Goal: Transaction & Acquisition: Purchase product/service

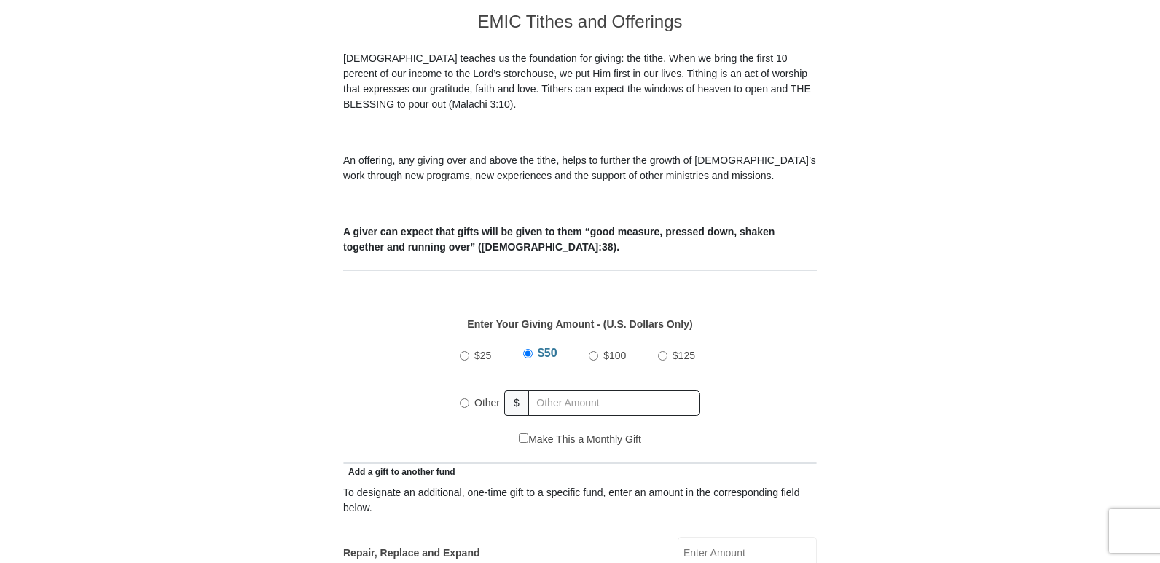
scroll to position [510, 0]
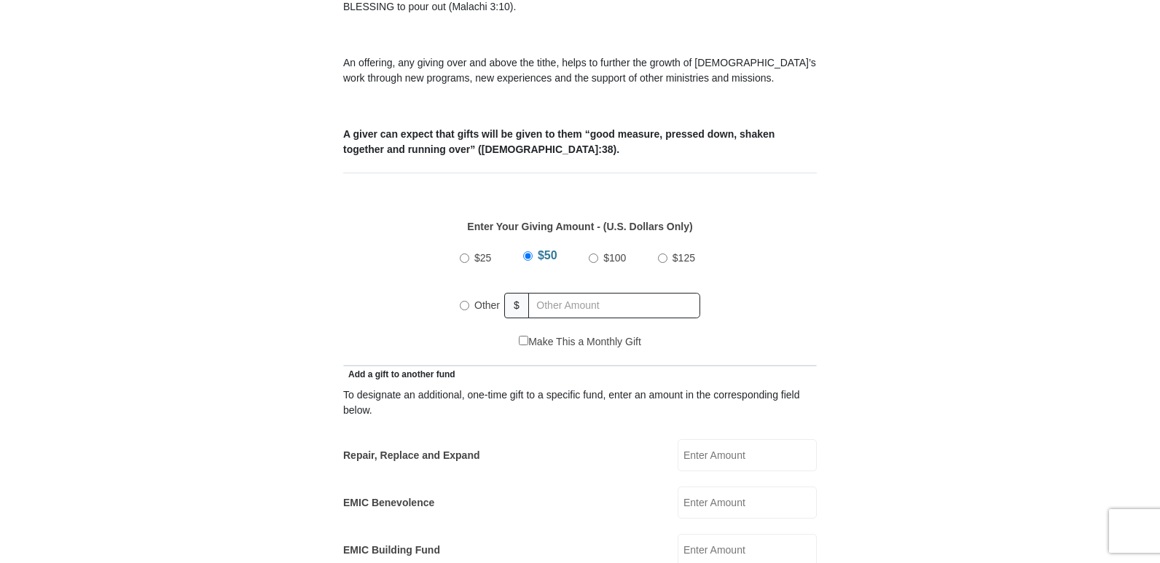
click at [464, 301] on input "Other" at bounding box center [464, 305] width 9 height 9
radio input "true"
click at [546, 293] on input "text" at bounding box center [617, 306] width 167 height 26
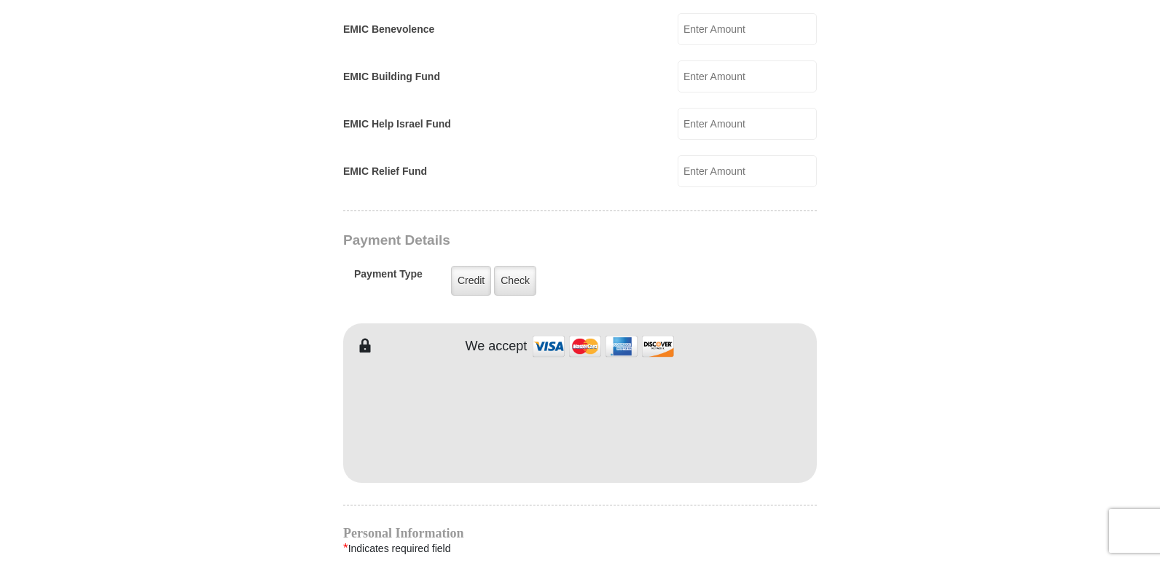
scroll to position [1020, 0]
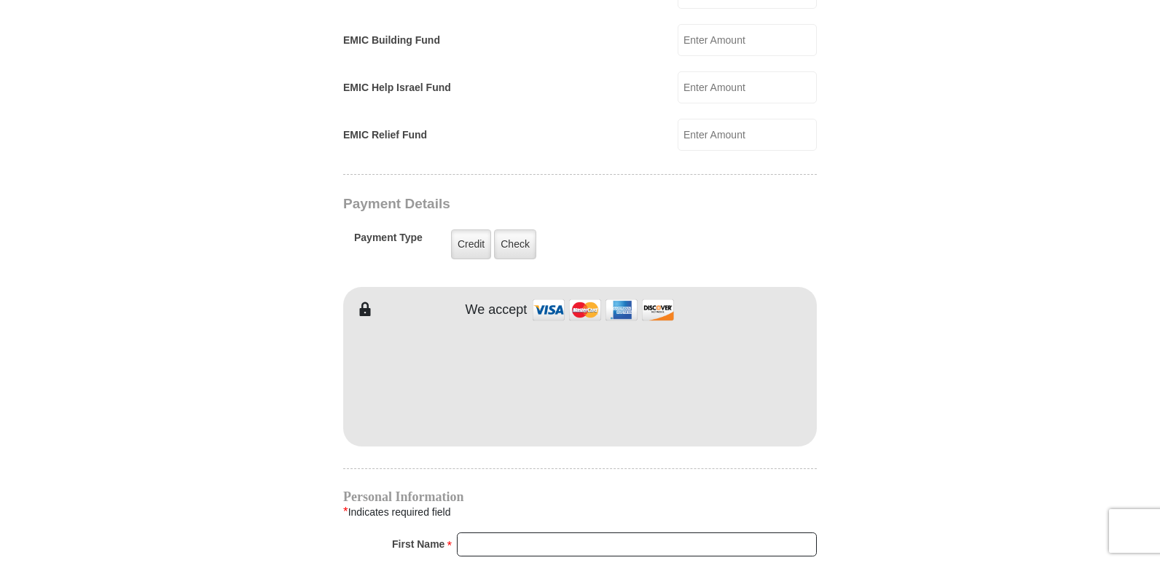
type input "248.00"
click at [522, 533] on input "First Name *" at bounding box center [637, 545] width 360 height 25
type input "[PERSON_NAME]"
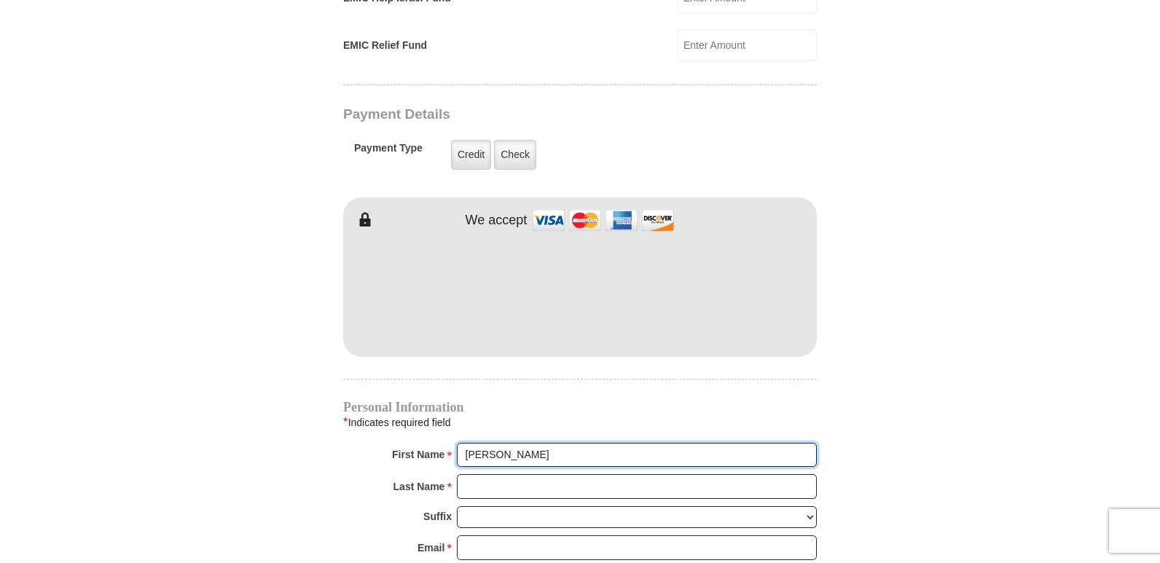
scroll to position [1239, 0]
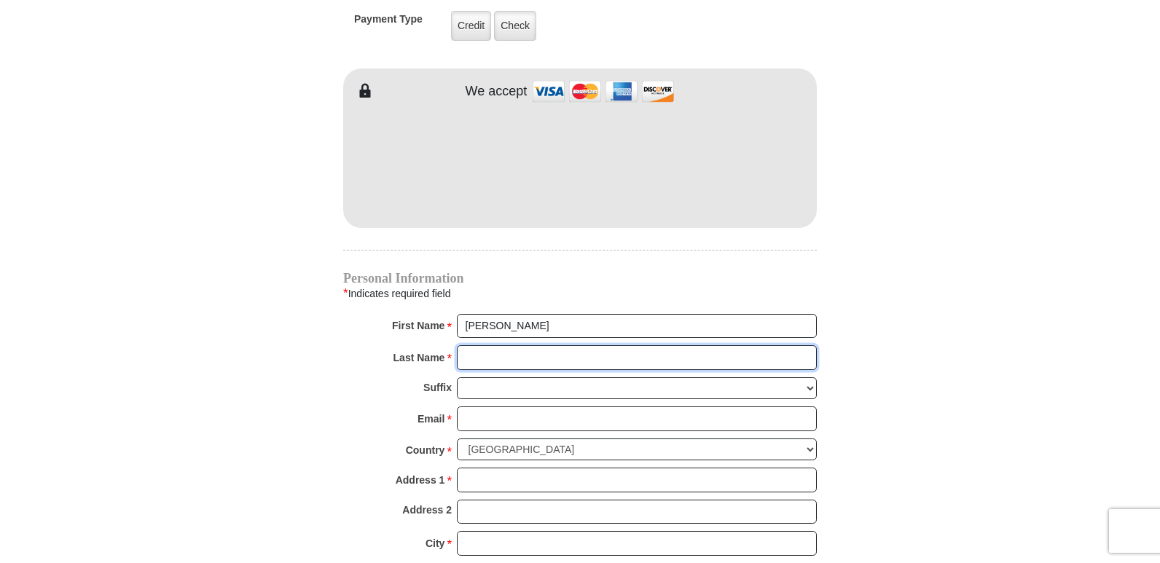
click at [516, 345] on input "Last Name *" at bounding box center [637, 357] width 360 height 25
type input "[PERSON_NAME]"
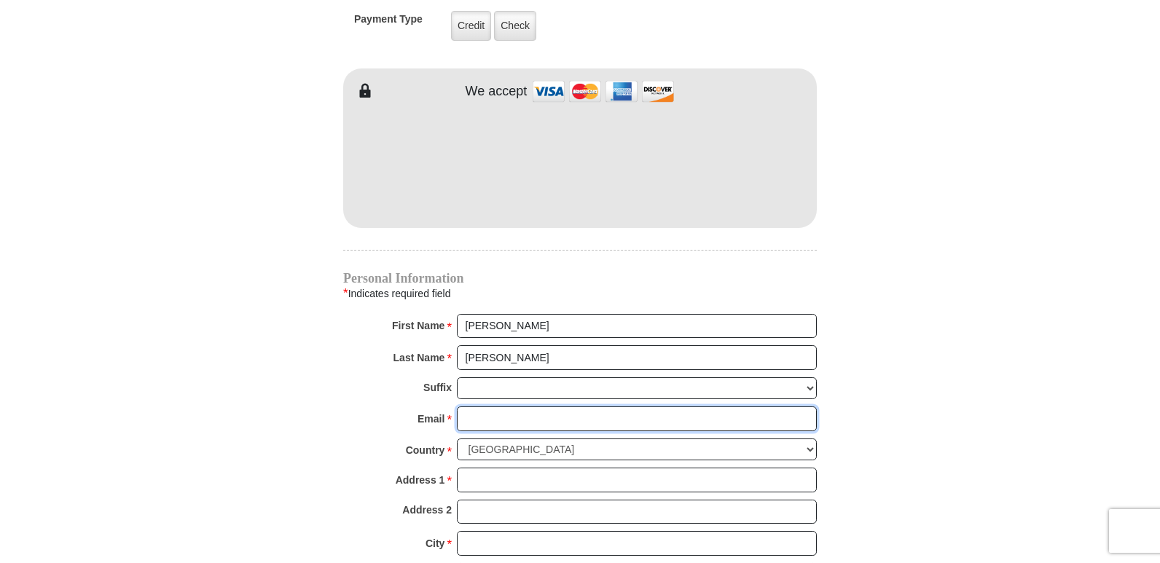
click at [520, 407] on input "Email *" at bounding box center [637, 419] width 360 height 25
type input "[EMAIL_ADDRESS][DOMAIN_NAME]"
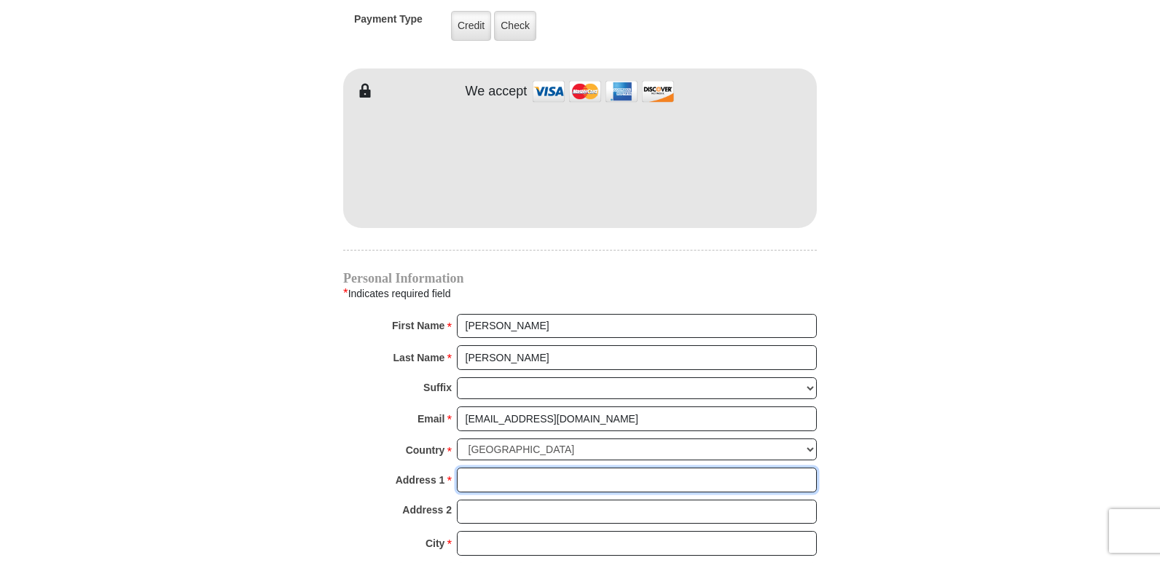
type input "[STREET_ADDRESS]"
type input "Two Harbors"
select select "MN"
type input "55616"
type input "2188309381"
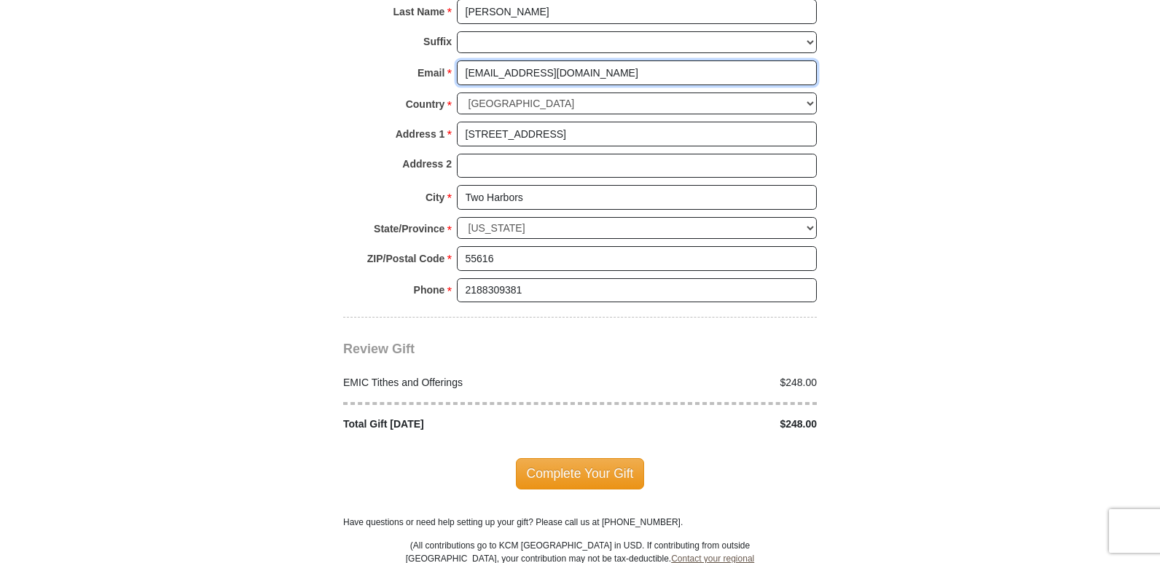
scroll to position [1604, 0]
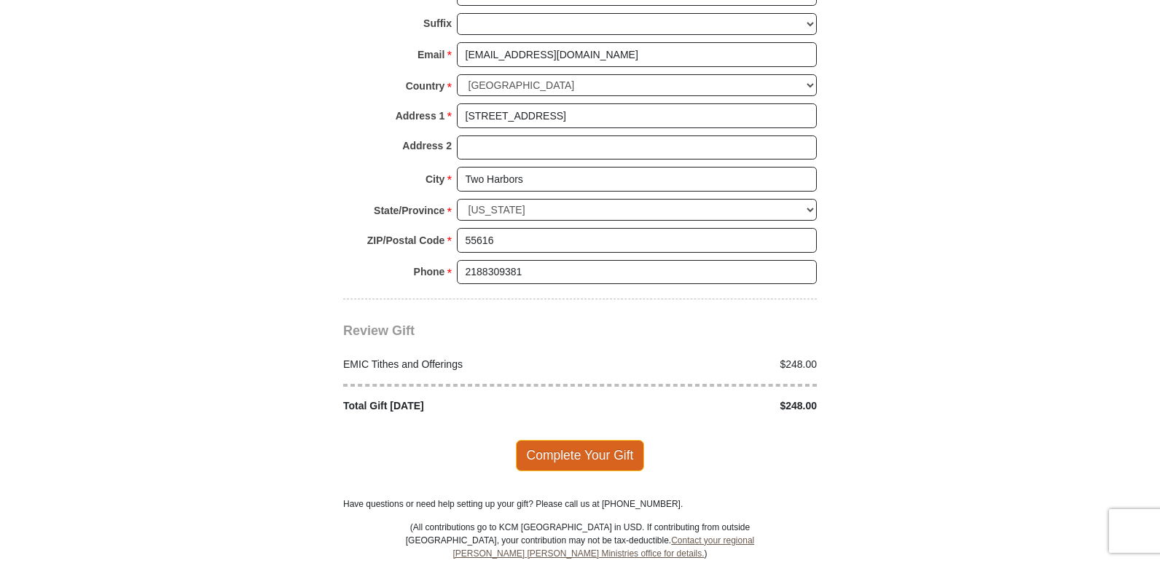
click at [558, 440] on span "Complete Your Gift" at bounding box center [580, 455] width 129 height 31
